Goal: Information Seeking & Learning: Learn about a topic

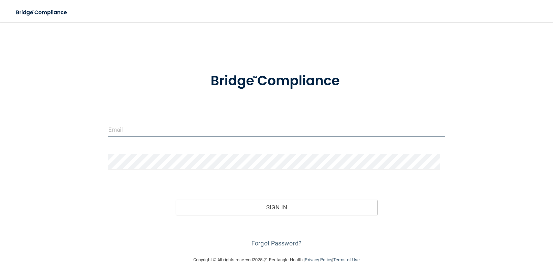
click at [152, 132] on input "email" at bounding box center [276, 129] width 336 height 15
type input "[EMAIL_ADDRESS][DOMAIN_NAME]"
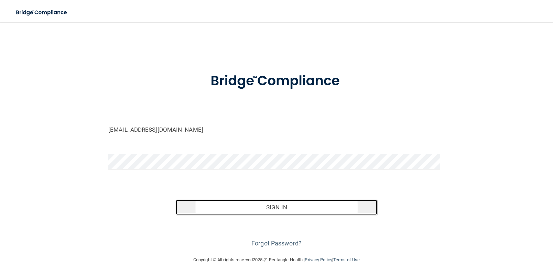
click at [287, 206] on button "Sign In" at bounding box center [277, 207] width 202 height 15
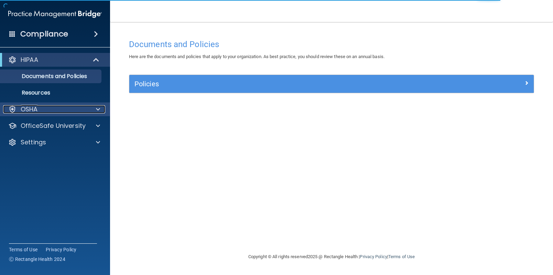
click at [99, 110] on span at bounding box center [98, 109] width 4 height 8
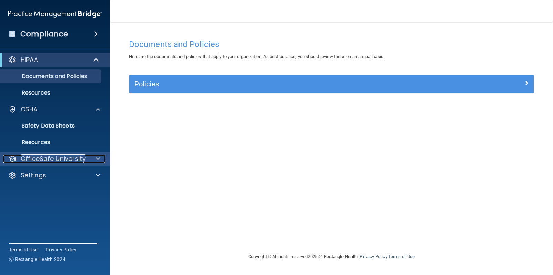
click at [94, 157] on div at bounding box center [96, 159] width 17 height 8
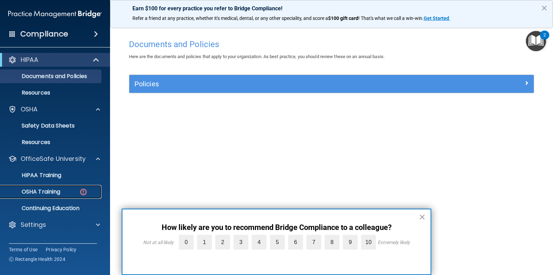
click at [84, 190] on img at bounding box center [83, 192] width 9 height 9
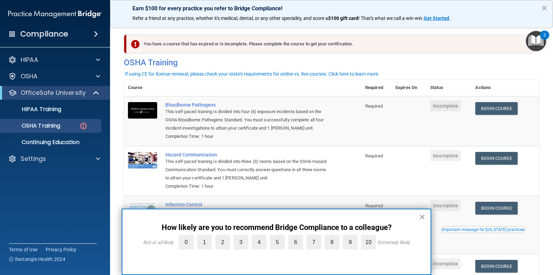
click at [422, 219] on button "×" at bounding box center [422, 216] width 7 height 11
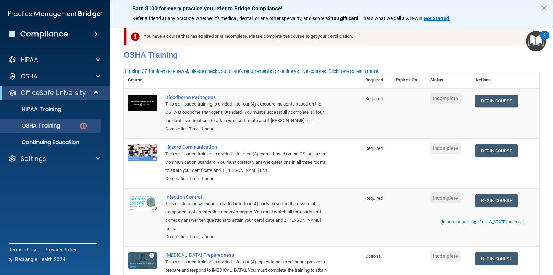
scroll to position [8, 0]
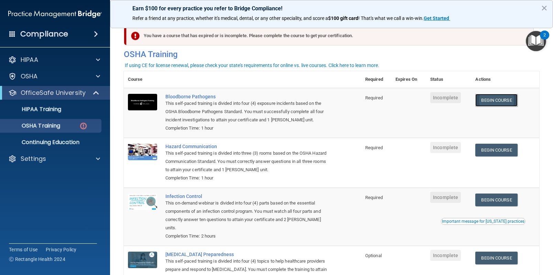
click at [498, 98] on link "Begin Course" at bounding box center [496, 100] width 42 height 13
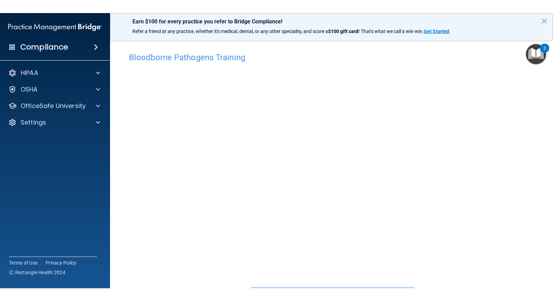
scroll to position [19, 0]
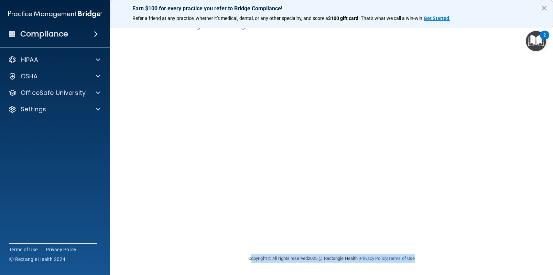
drag, startPoint x: 471, startPoint y: 273, endPoint x: 471, endPoint y: 286, distance: 13.1
click at [471, 275] on html "Compliance HIPAA Documents and Policies Report an Incident Business Associates …" at bounding box center [276, 137] width 553 height 275
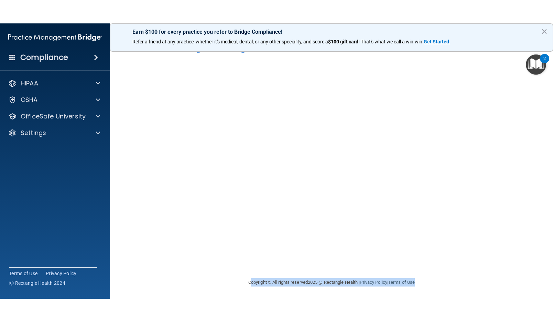
scroll to position [0, 0]
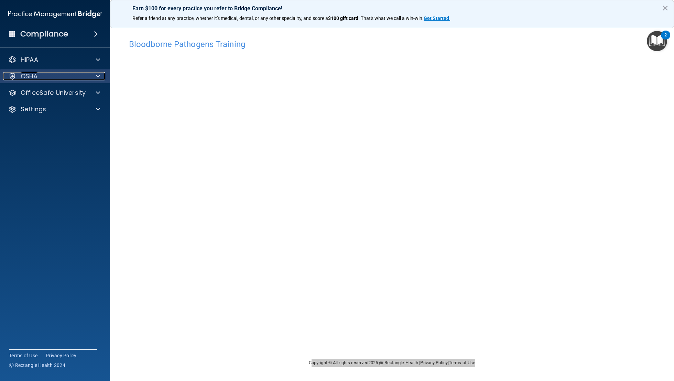
click at [97, 76] on span at bounding box center [98, 76] width 4 height 8
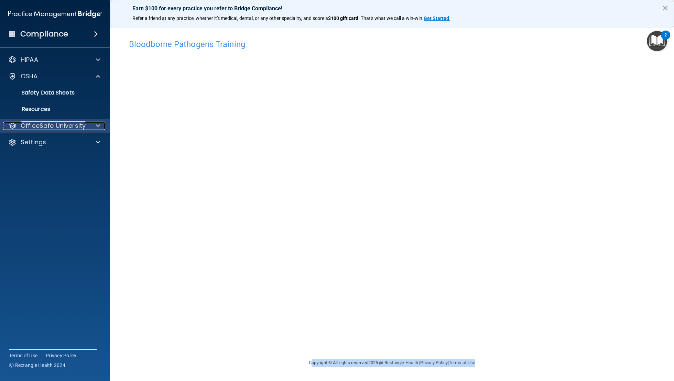
click at [96, 124] on span at bounding box center [98, 126] width 4 height 8
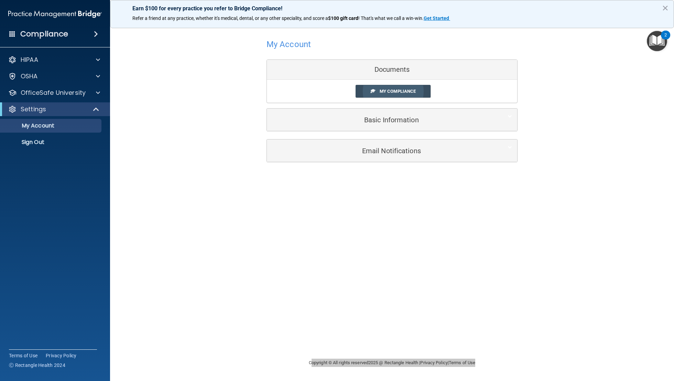
click at [410, 91] on span "My Compliance" at bounding box center [398, 91] width 36 height 5
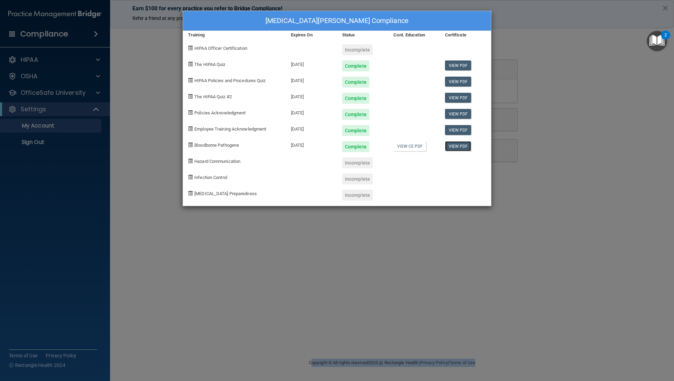
click at [460, 145] on link "View PDF" at bounding box center [458, 146] width 26 height 10
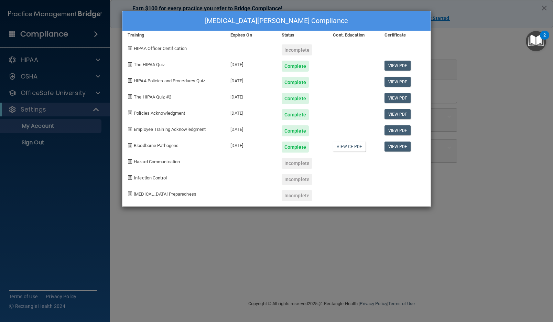
click at [67, 124] on div "Lyza Lota's Compliance Training Expires On Status Cont. Education Certificate H…" at bounding box center [276, 161] width 553 height 322
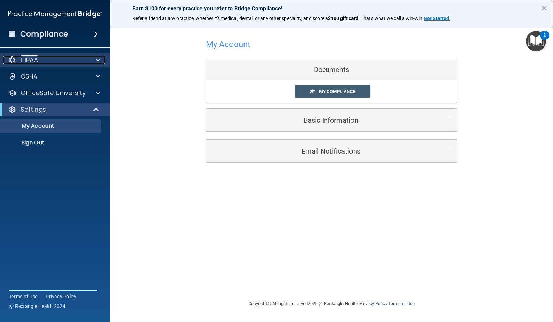
click at [98, 60] on span at bounding box center [98, 60] width 4 height 8
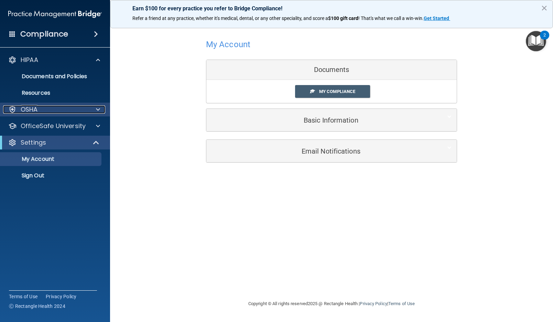
click at [96, 111] on span at bounding box center [98, 109] width 4 height 8
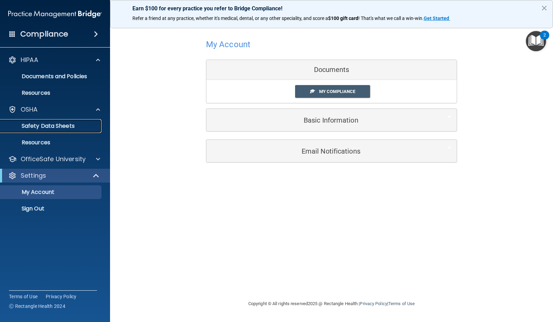
click at [74, 124] on p "Safety Data Sheets" at bounding box center [51, 125] width 94 height 7
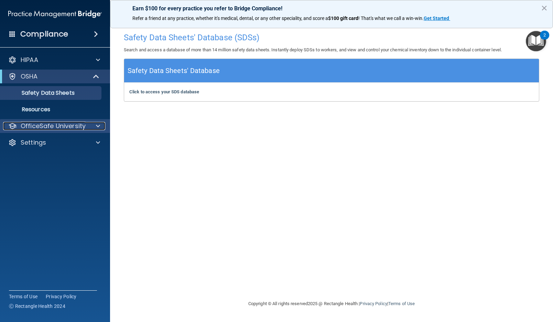
click at [59, 123] on p "OfficeSafe University" at bounding box center [53, 126] width 65 height 8
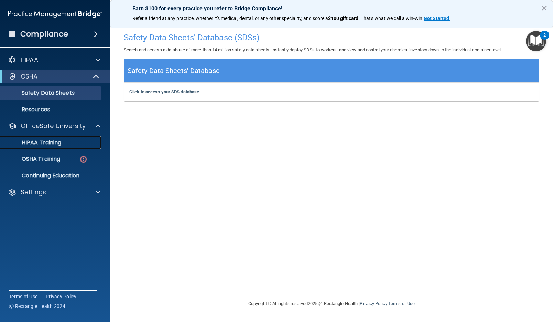
click at [68, 144] on div "HIPAA Training" at bounding box center [51, 142] width 94 height 7
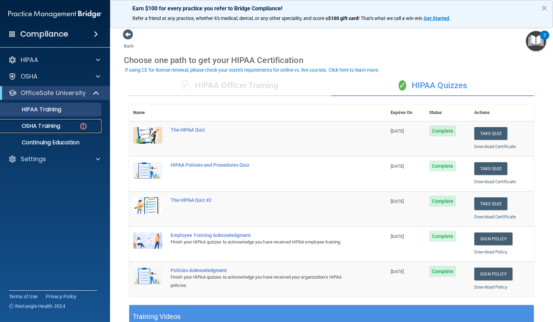
click at [84, 125] on img at bounding box center [83, 126] width 9 height 9
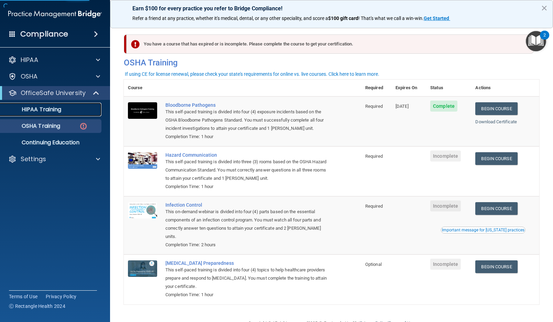
click at [88, 107] on div "HIPAA Training" at bounding box center [51, 109] width 94 height 7
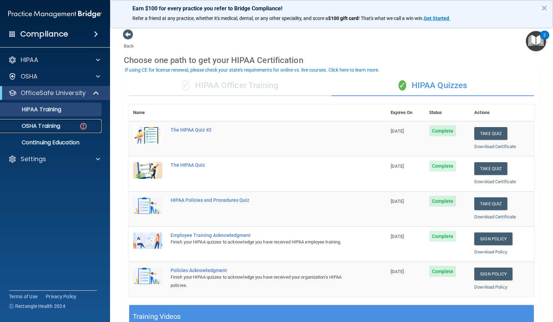
click at [54, 126] on p "OSHA Training" at bounding box center [32, 125] width 56 height 7
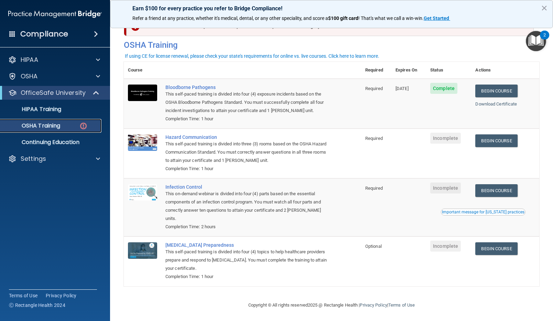
scroll to position [18, 0]
